Goal: Task Accomplishment & Management: Manage account settings

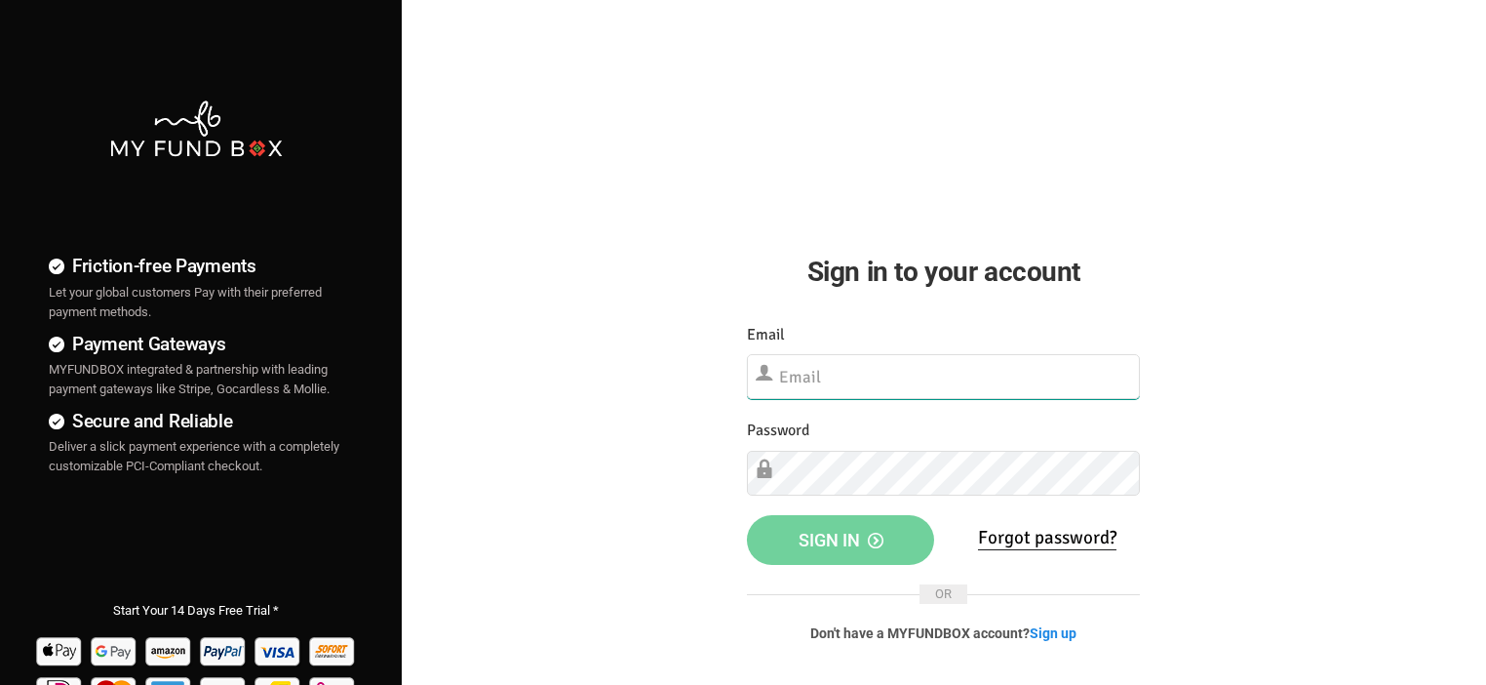
click at [871, 371] on input "text" at bounding box center [943, 376] width 393 height 45
type input "mohamedgazzali@gmail.com"
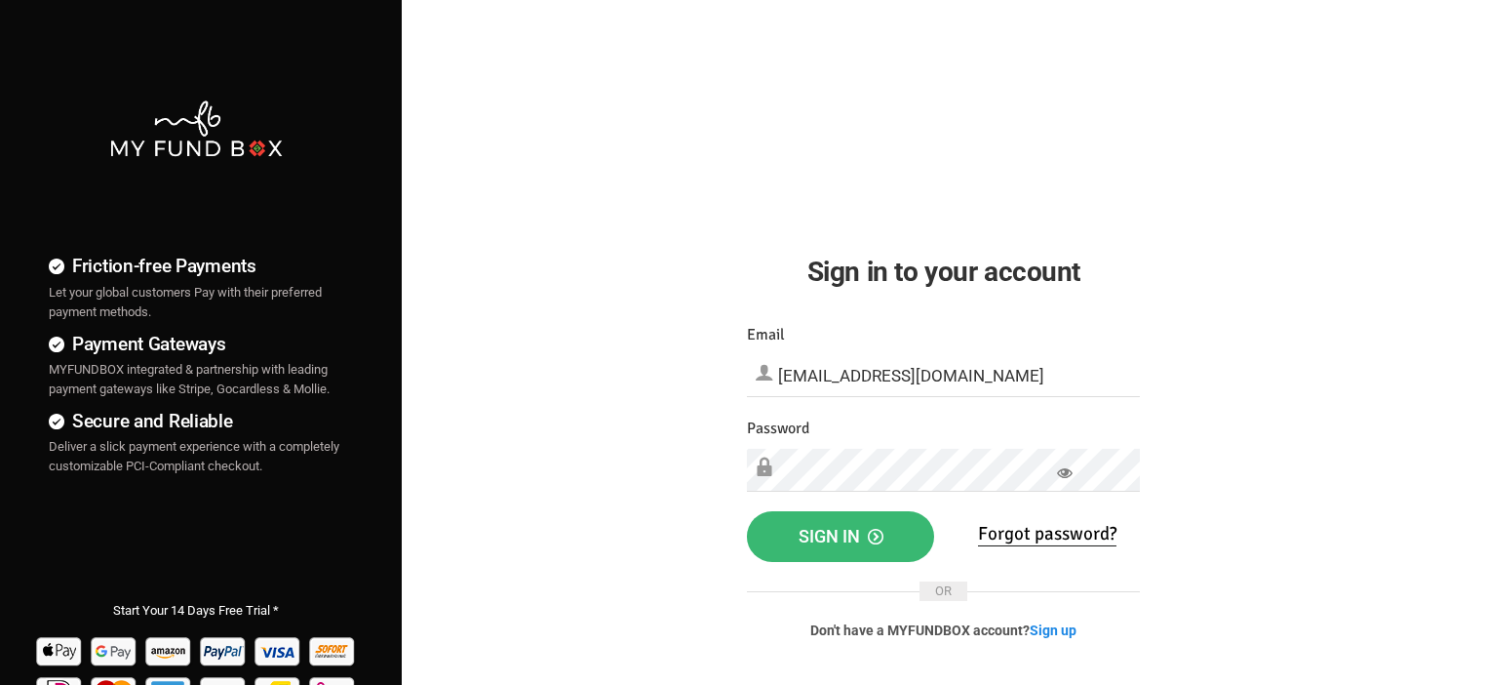
click at [797, 541] on button "Sign in" at bounding box center [840, 536] width 187 height 51
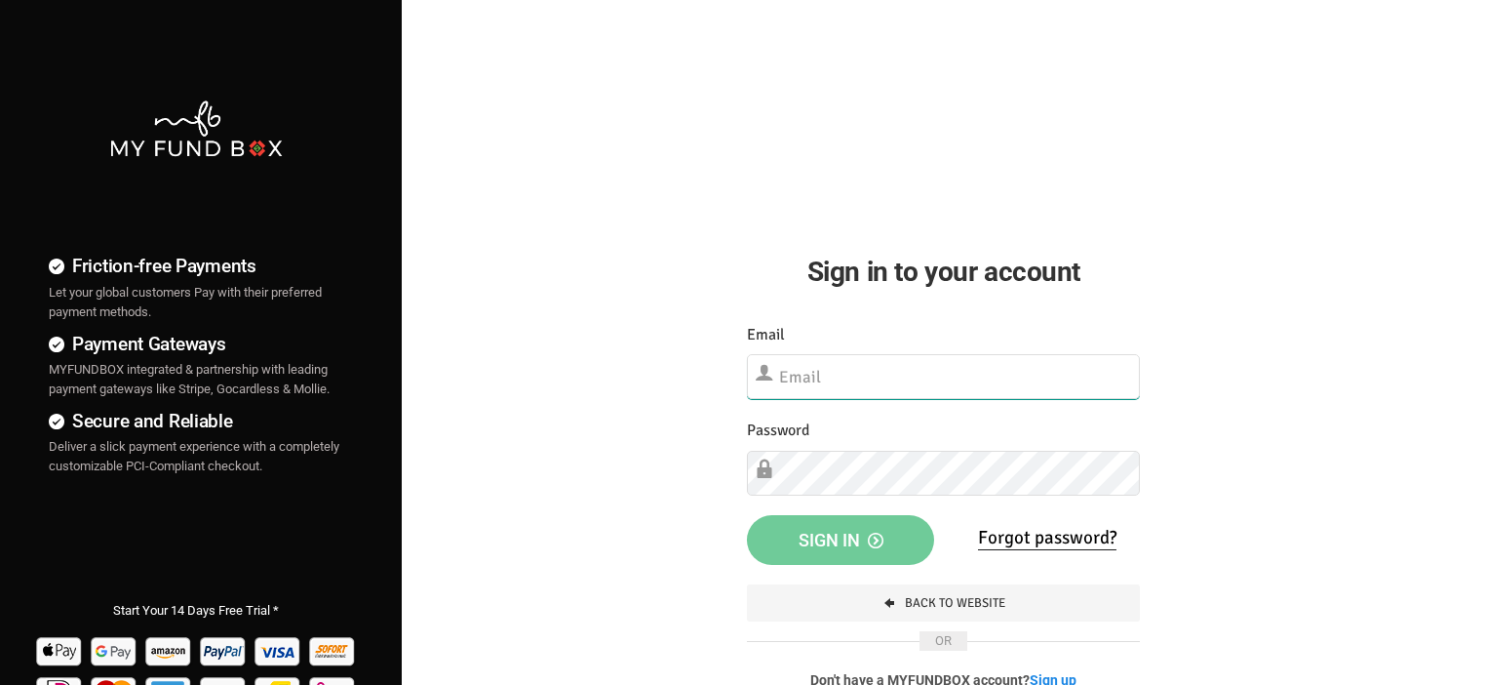
type input "mohamedgazzali@gmail.com"
click at [784, 544] on button "Sign in" at bounding box center [840, 540] width 187 height 51
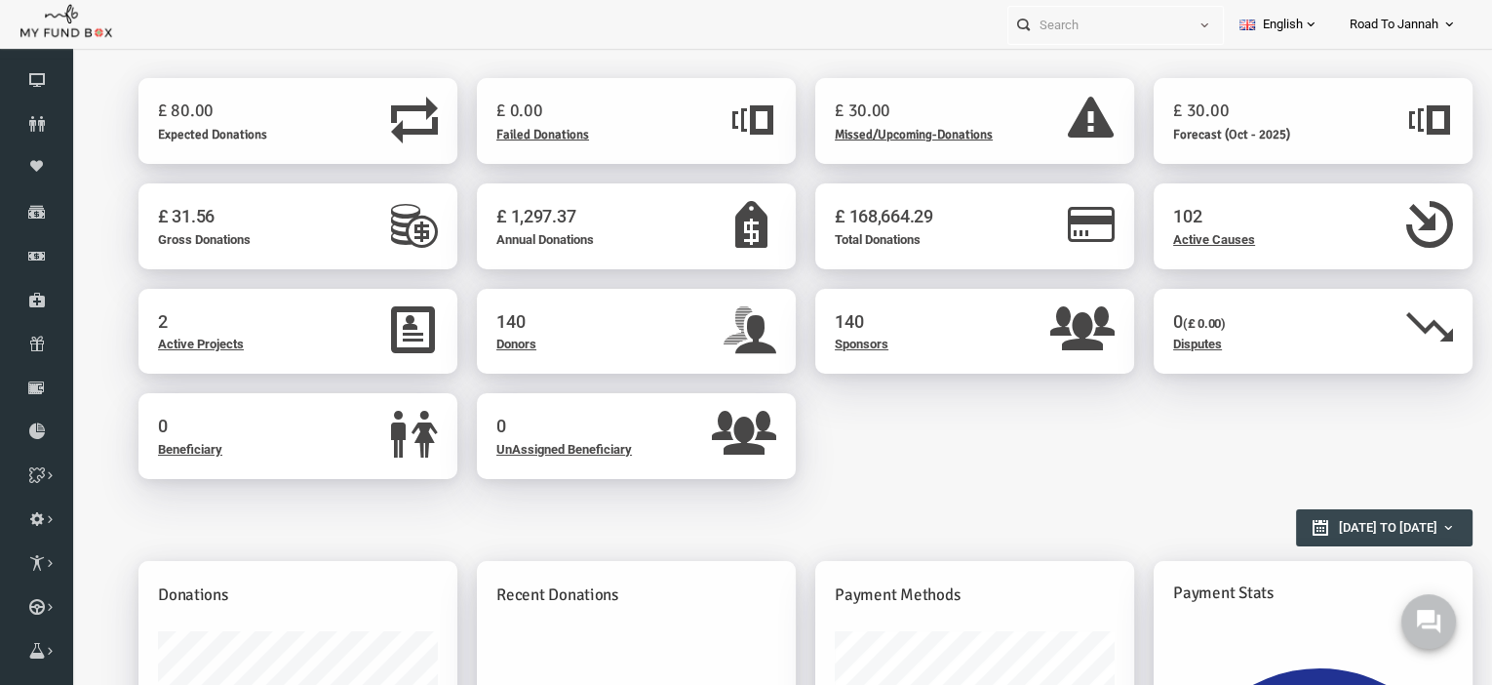
click at [1408, 18] on span "Road To Jannah" at bounding box center [1394, 25] width 89 height 34
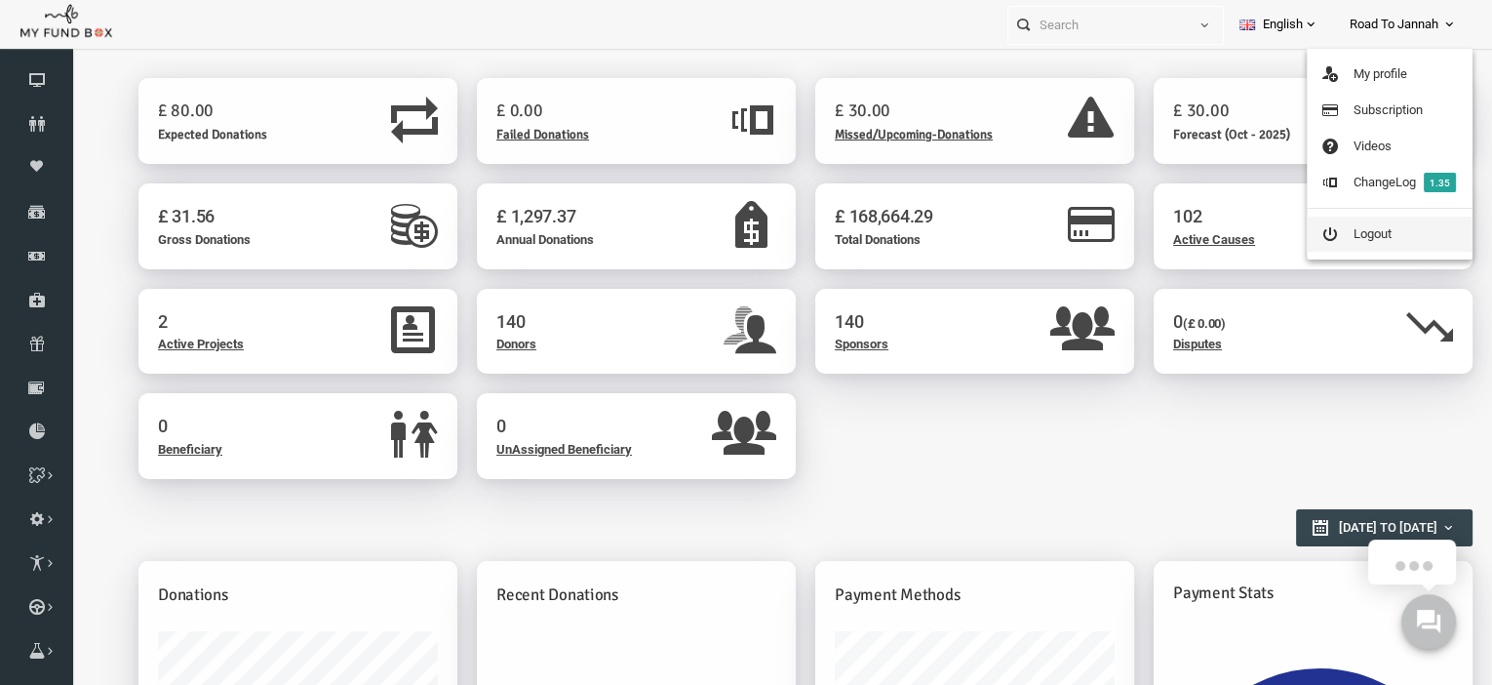
click at [1352, 232] on link "Logout" at bounding box center [1390, 233] width 166 height 35
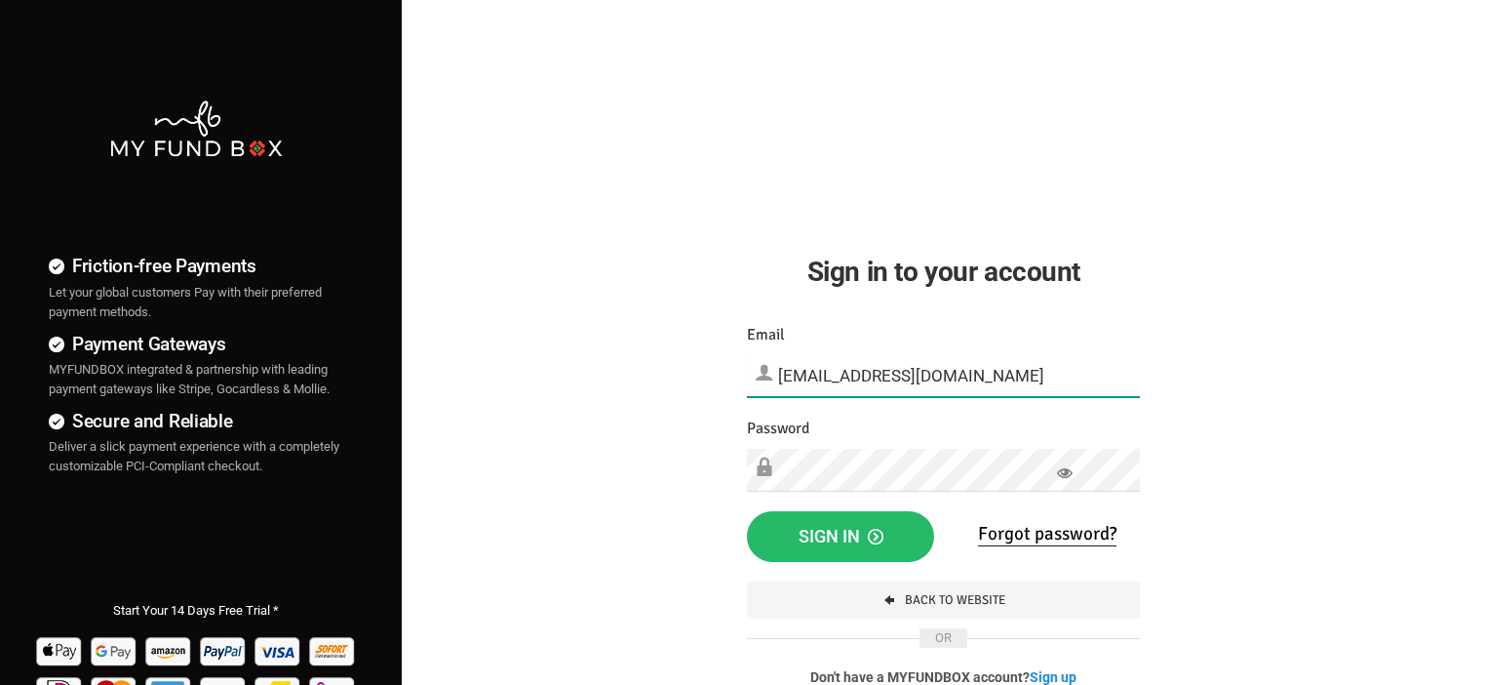
click at [941, 391] on input "[EMAIL_ADDRESS][DOMAIN_NAME]" at bounding box center [943, 375] width 393 height 43
type input "[EMAIL_ADDRESS][DOMAIN_NAME]"
click at [827, 531] on span "Sign in" at bounding box center [841, 536] width 85 height 20
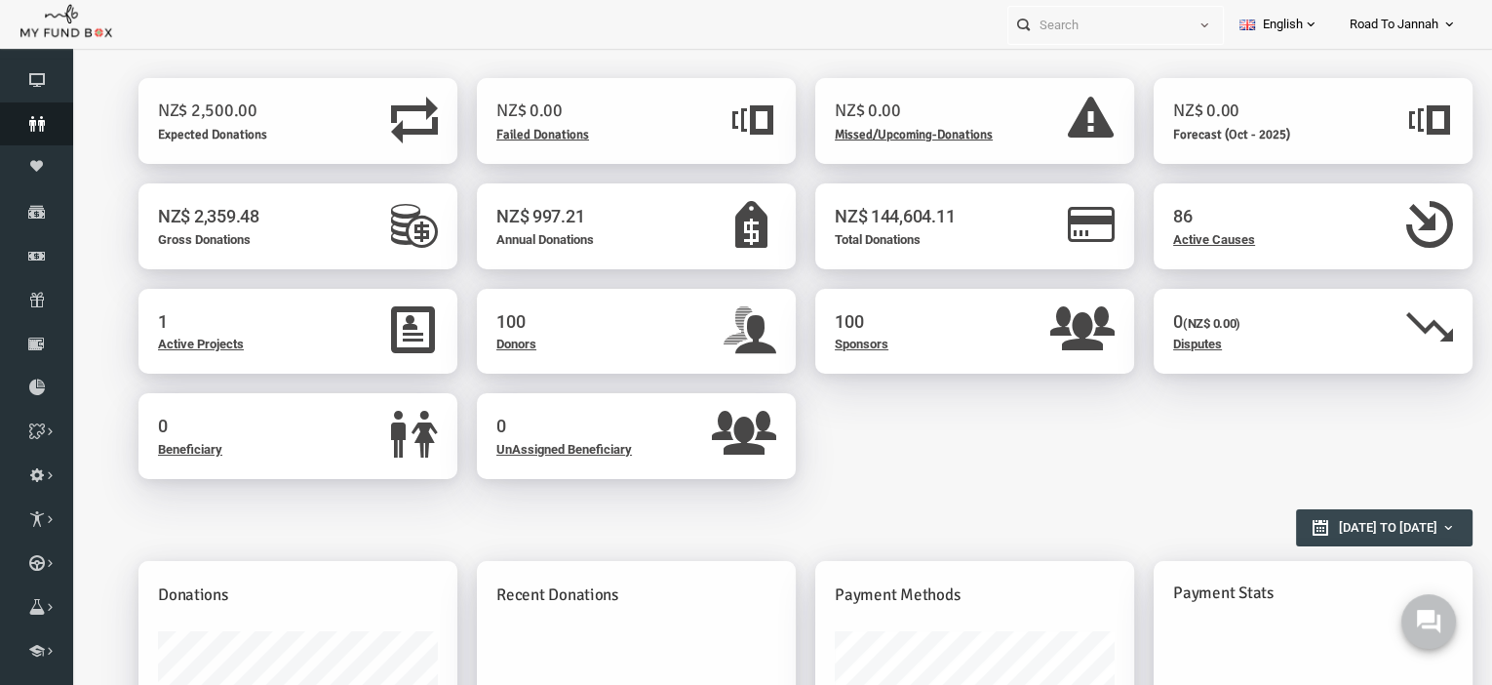
click at [35, 127] on icon at bounding box center [36, 124] width 73 height 16
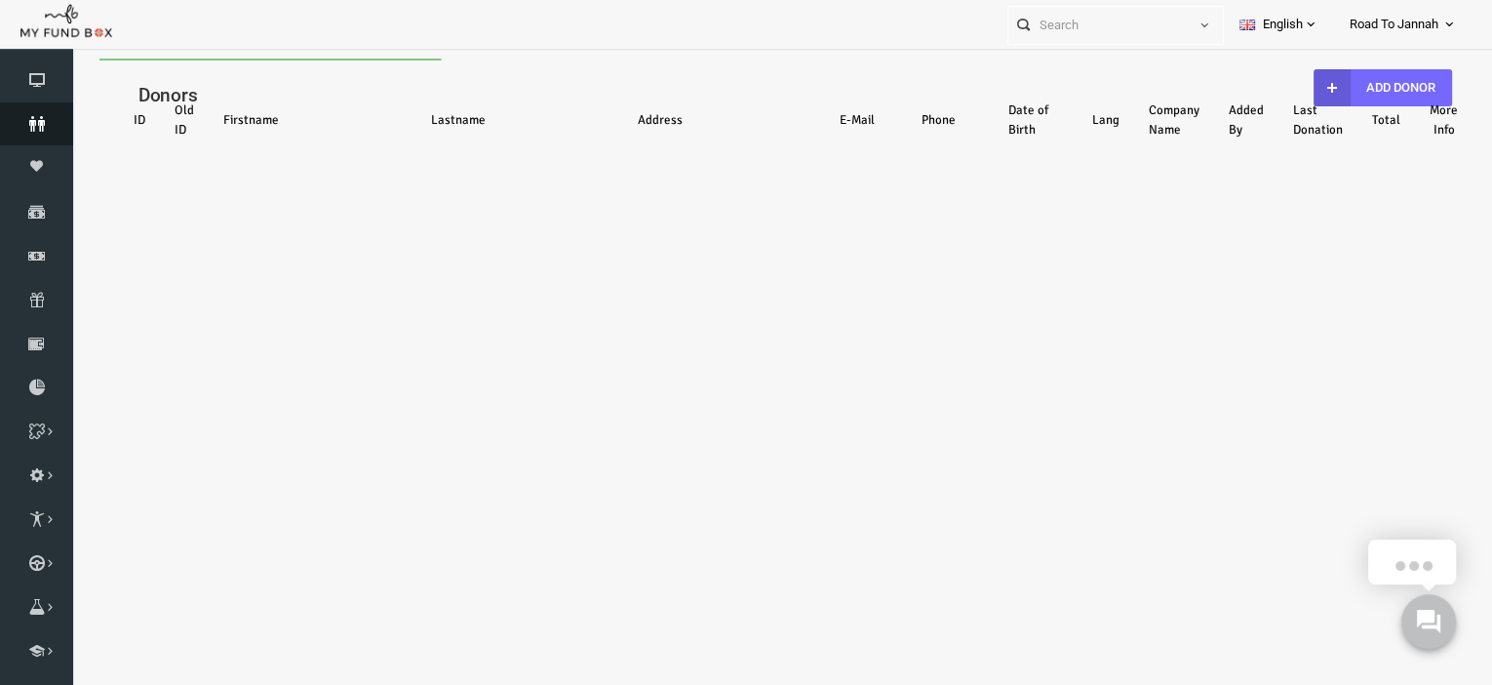
select select "100"
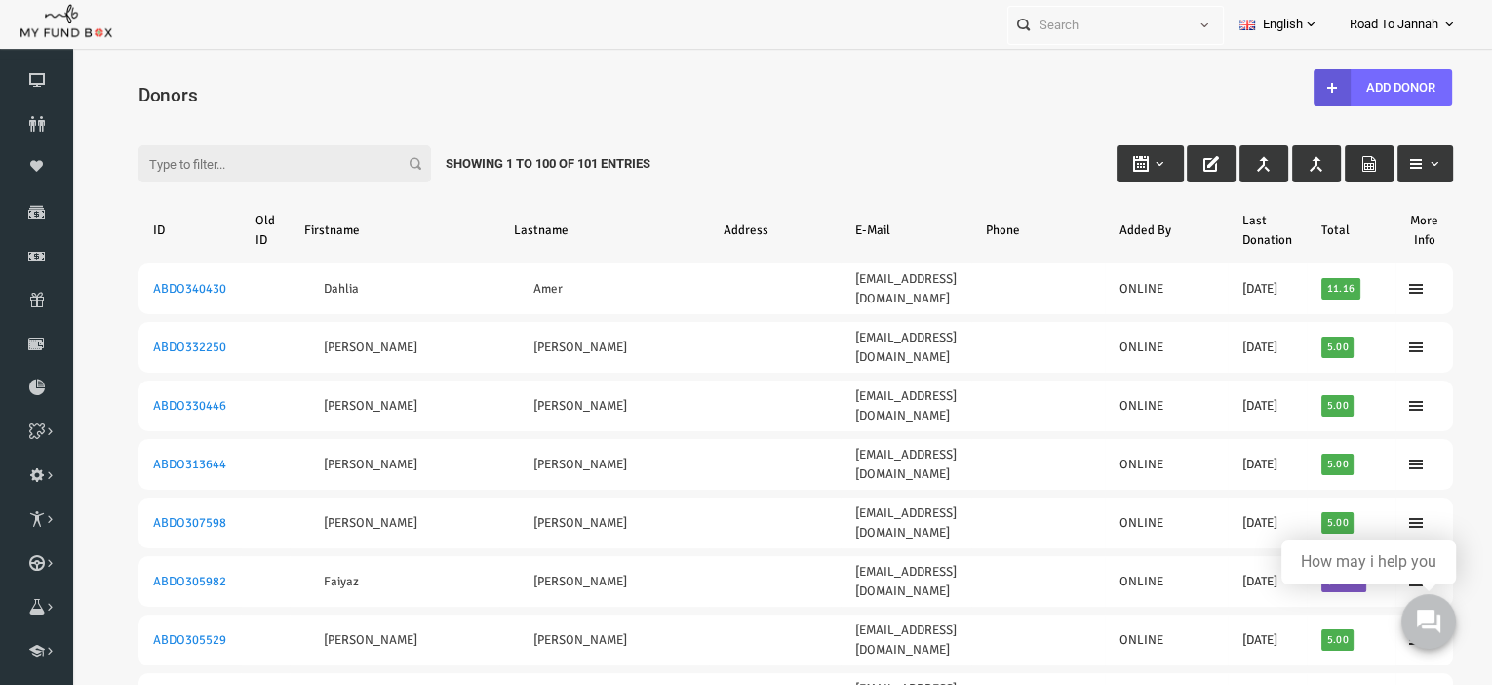
click at [1334, 164] on icon "button" at bounding box center [1340, 164] width 16 height 16
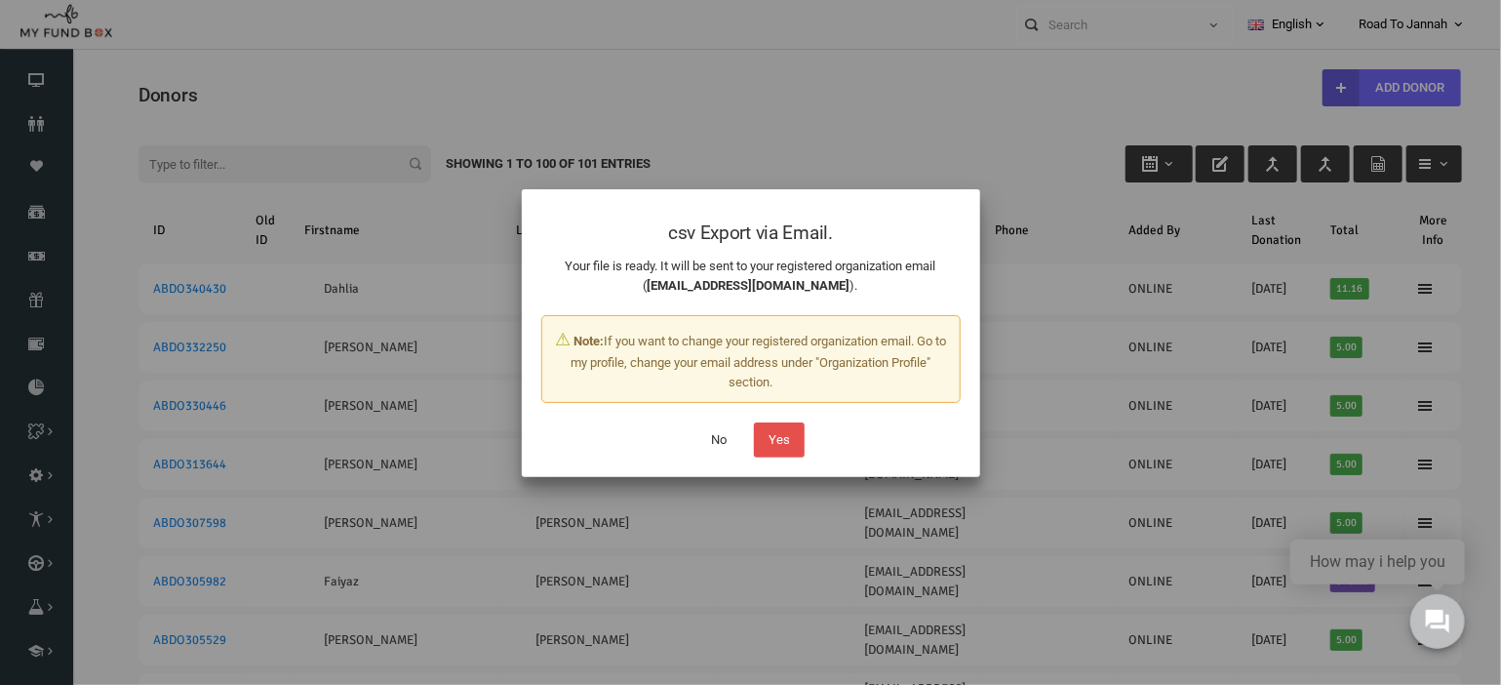
click at [775, 449] on button "Yes" at bounding box center [779, 439] width 51 height 35
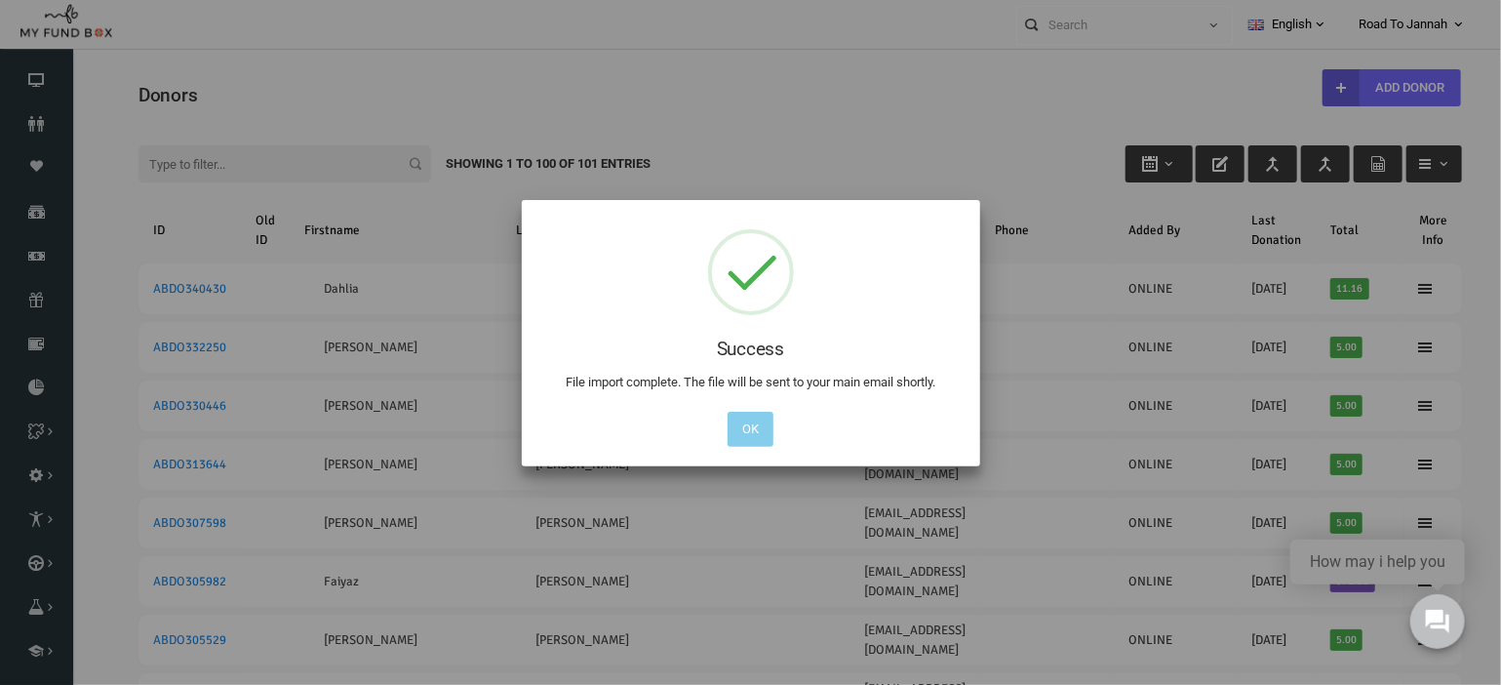
click at [740, 438] on button "OK" at bounding box center [750, 428] width 46 height 35
